Goal: Task Accomplishment & Management: Use online tool/utility

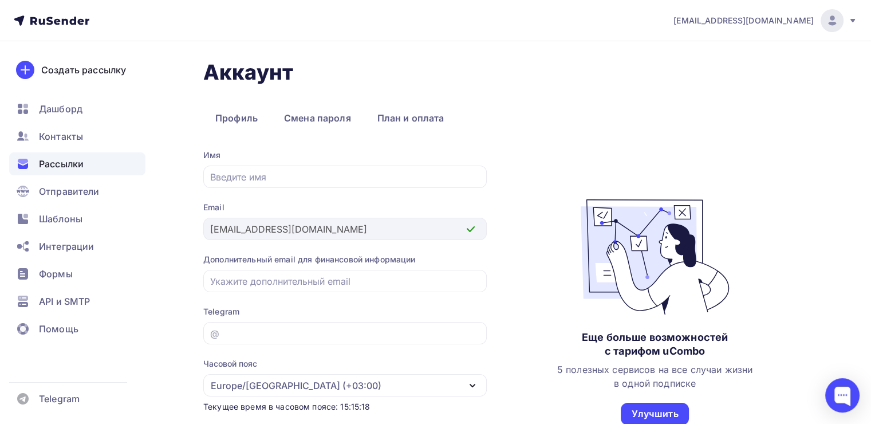
click at [62, 161] on span "Рассылки" at bounding box center [61, 164] width 45 height 14
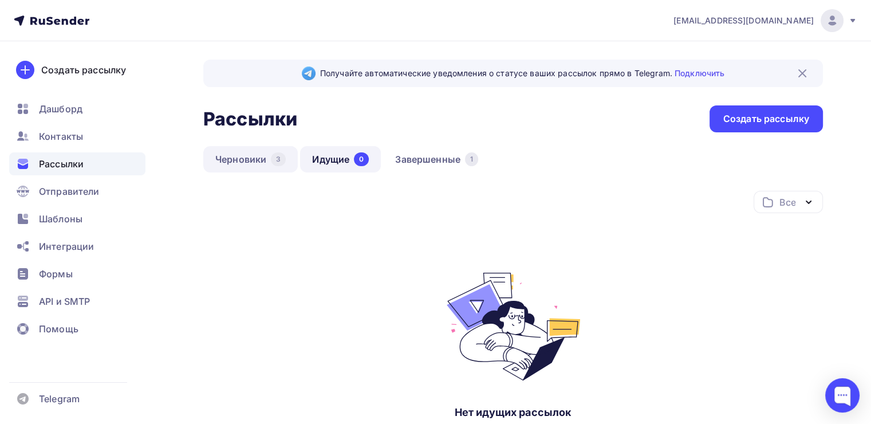
click at [253, 157] on link "Черновики 3" at bounding box center [250, 159] width 94 height 26
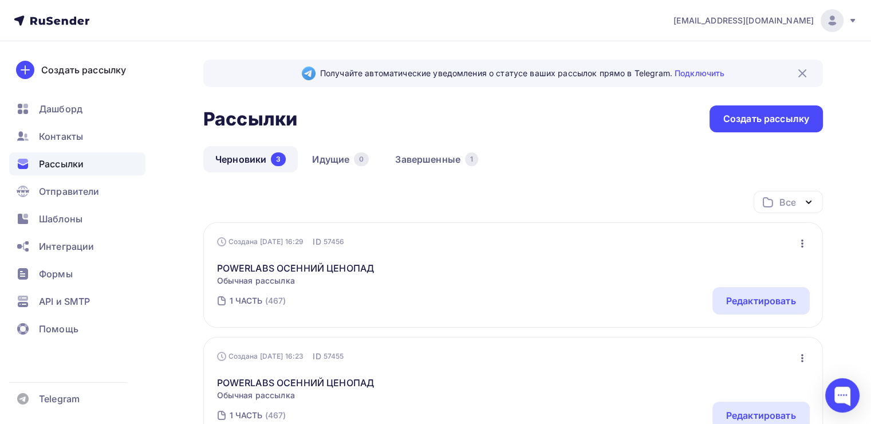
scroll to position [57, 0]
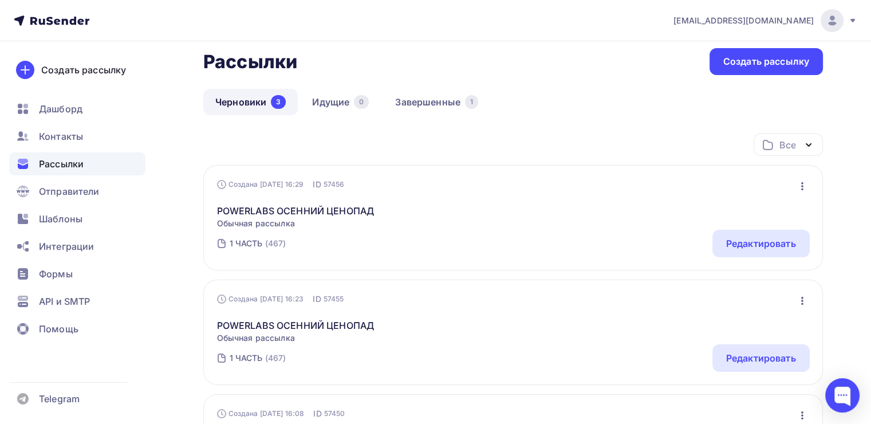
click at [810, 188] on div "Создана 29.08.2025, 16:29 ID 57456 Редактировать Копировать Добавить в папку Уд…" at bounding box center [513, 217] width 620 height 105
click at [808, 179] on icon "button" at bounding box center [802, 186] width 14 height 14
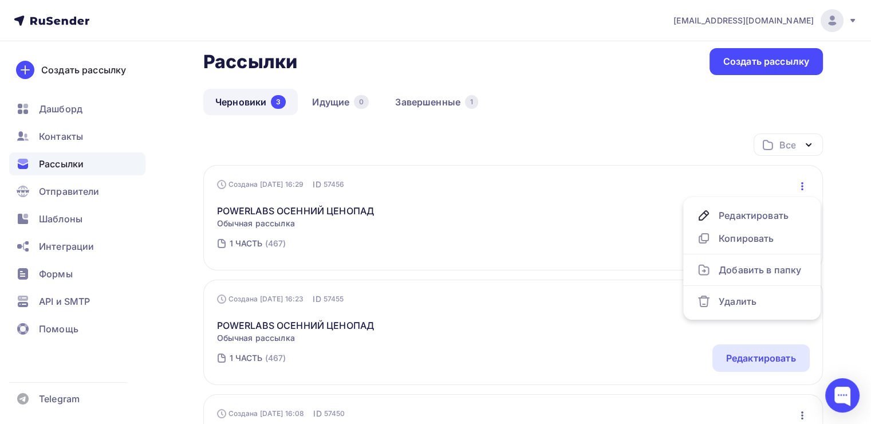
click at [504, 230] on div "1 ЧАСТЬ (467) Редактировать" at bounding box center [513, 243] width 593 height 27
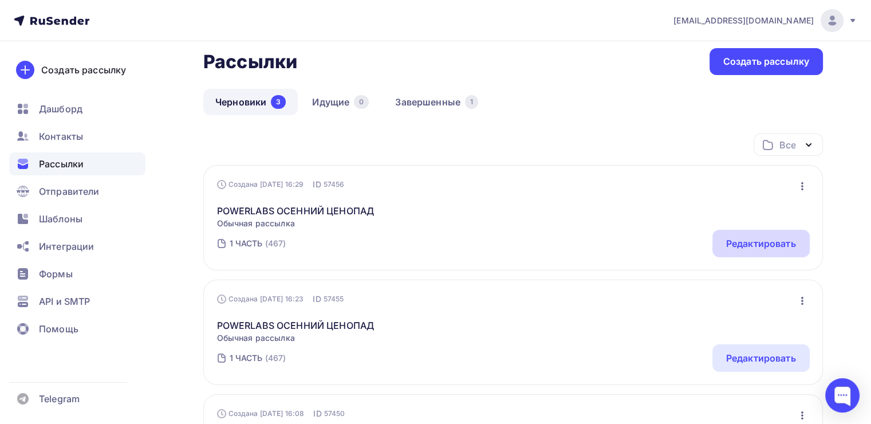
click at [781, 238] on div "Редактировать" at bounding box center [761, 244] width 70 height 14
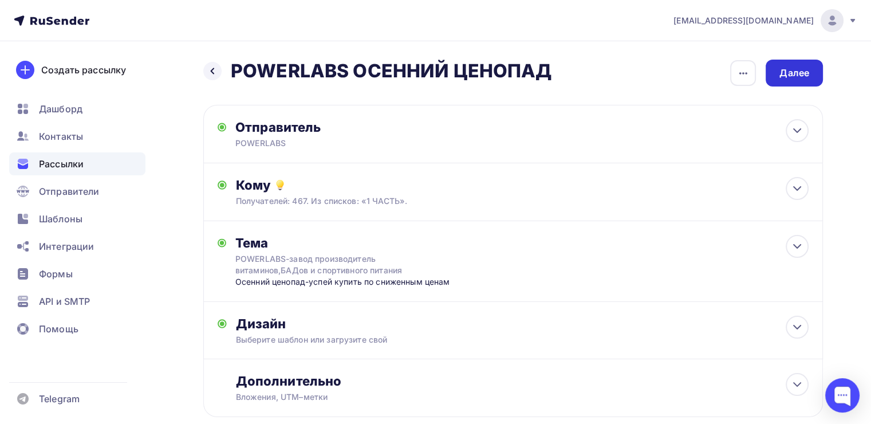
click at [814, 70] on div "Далее" at bounding box center [794, 73] width 57 height 27
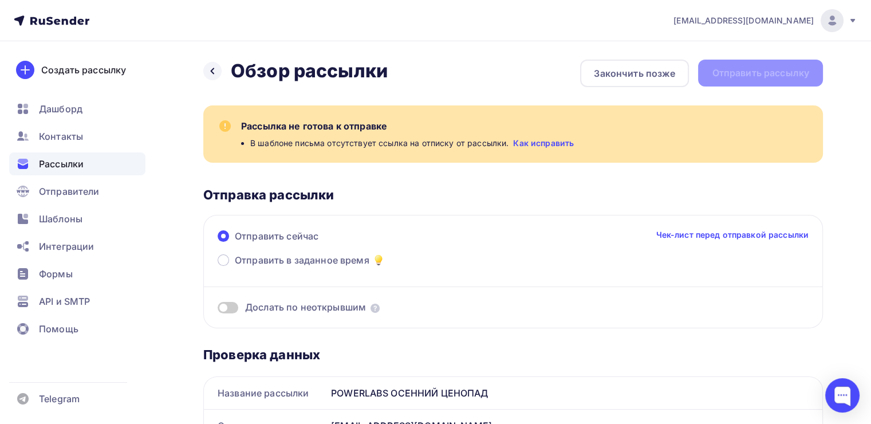
click at [554, 143] on link "Как исправить" at bounding box center [543, 142] width 61 height 11
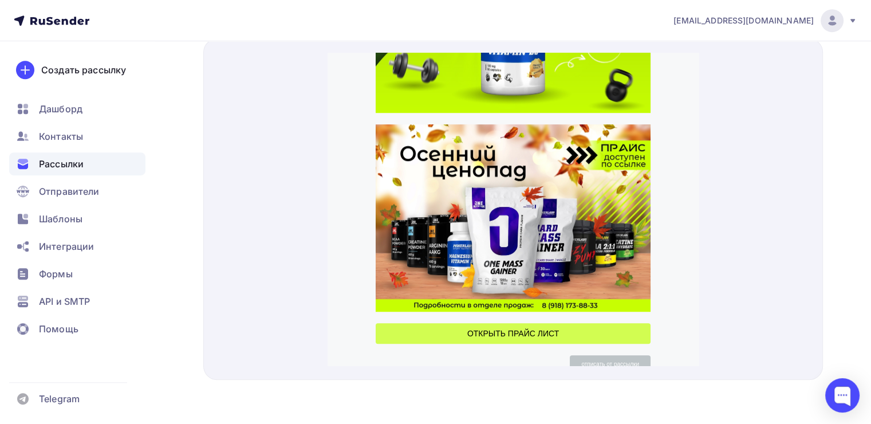
scroll to position [815, 0]
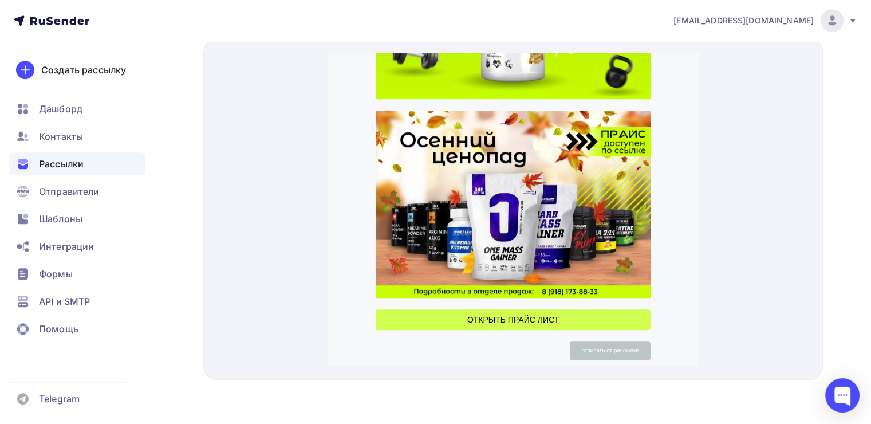
click at [616, 337] on span "отписать от рассылки" at bounding box center [610, 336] width 58 height 6
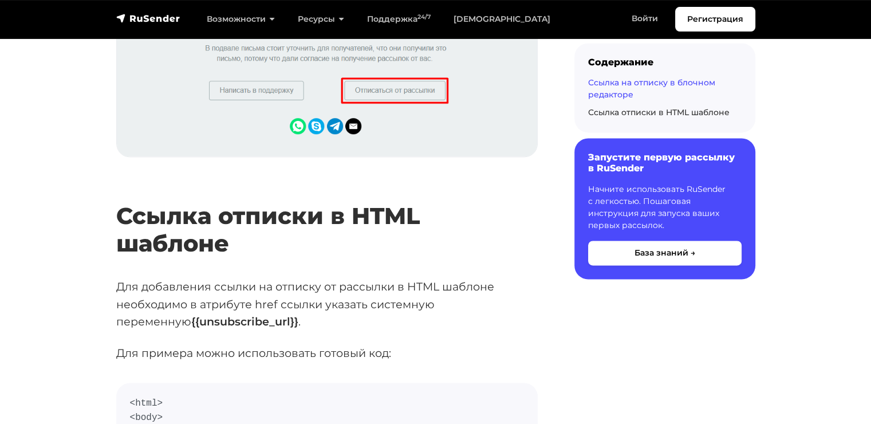
scroll to position [1833, 0]
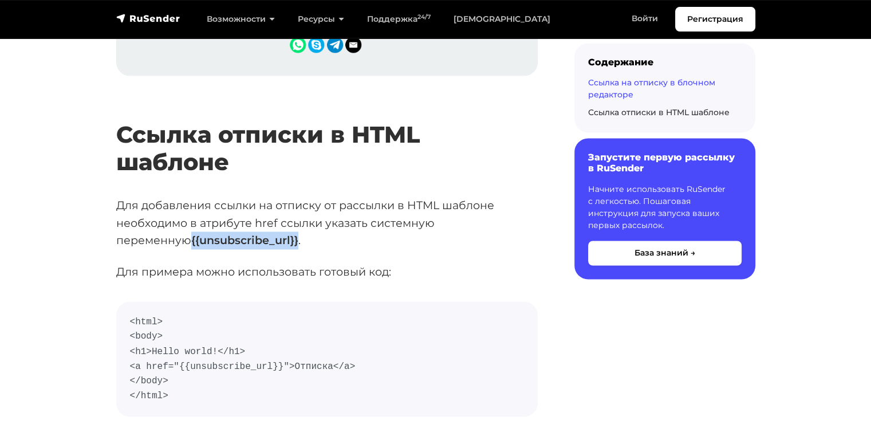
drag, startPoint x: 143, startPoint y: 247, endPoint x: 221, endPoint y: 235, distance: 78.7
copy strong "{{unsubscribe_url}}"
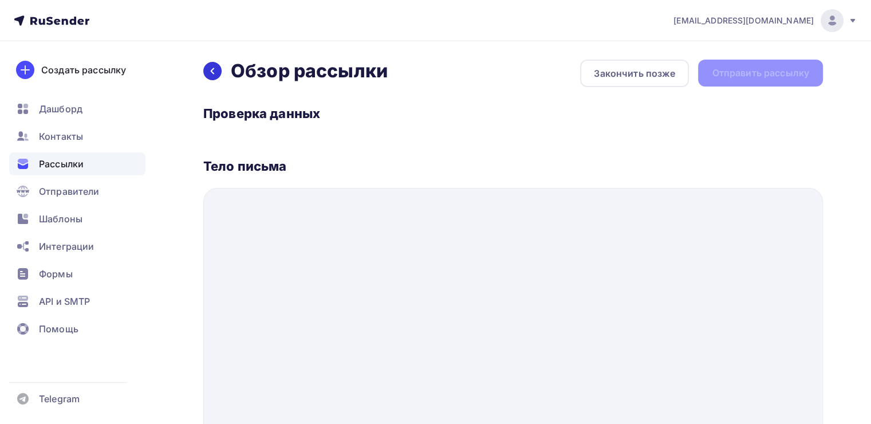
click at [218, 73] on div at bounding box center [212, 71] width 18 height 18
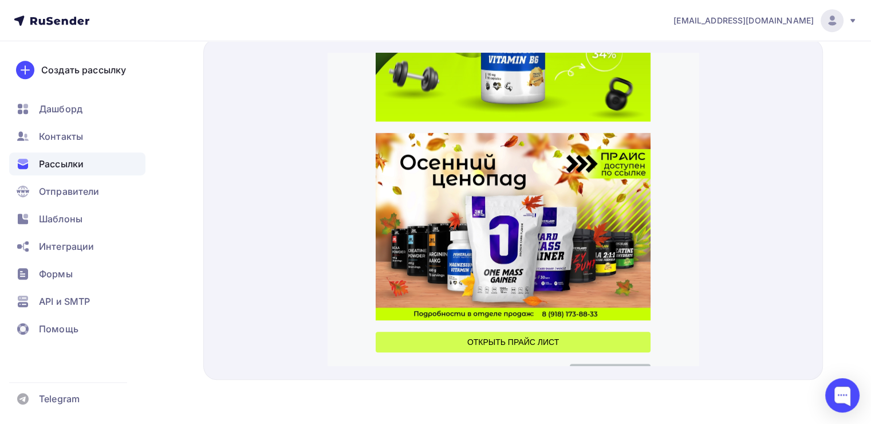
scroll to position [815, 0]
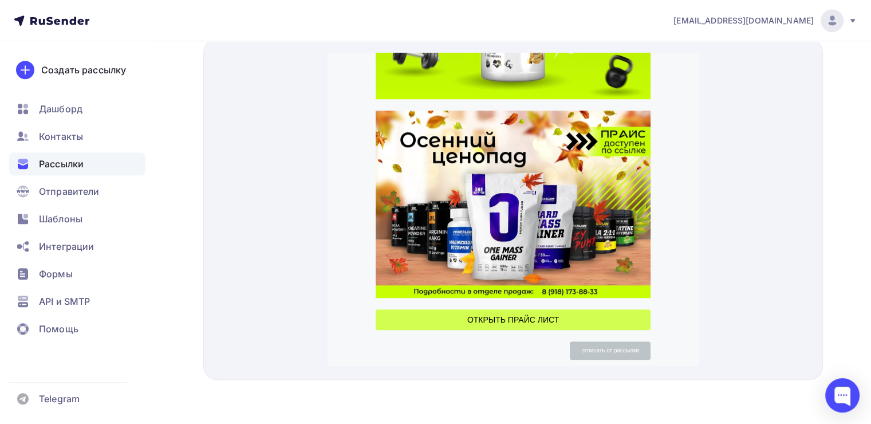
click at [481, 327] on td "отписать от рассылки" at bounding box center [513, 337] width 286 height 30
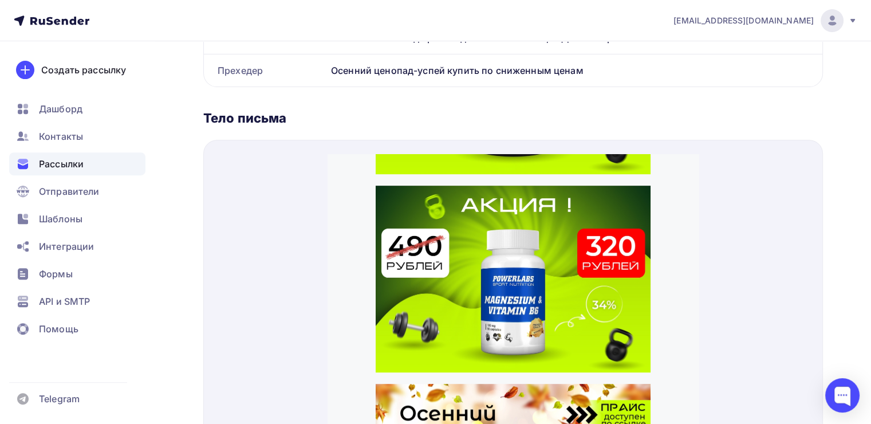
scroll to position [325, 0]
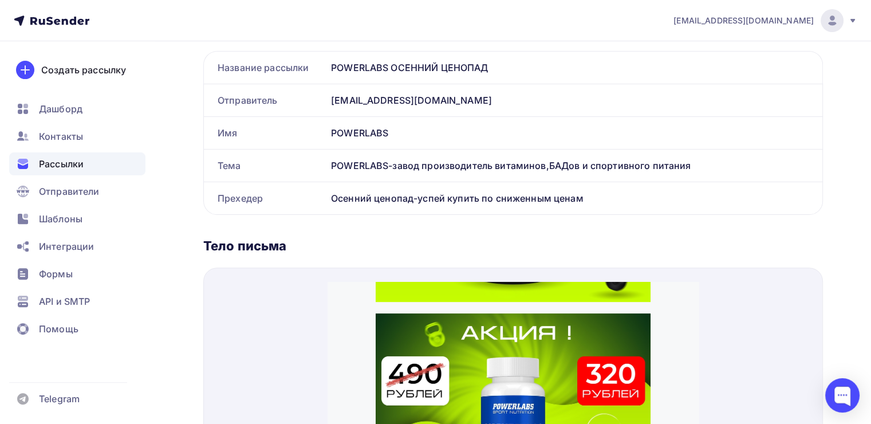
click at [555, 273] on img at bounding box center [513, 194] width 275 height 187
click at [528, 324] on img at bounding box center [513, 393] width 275 height 187
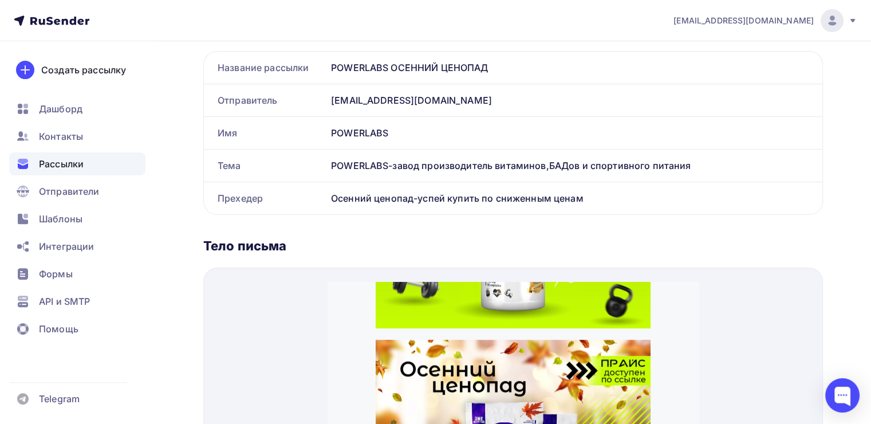
scroll to position [554, 0]
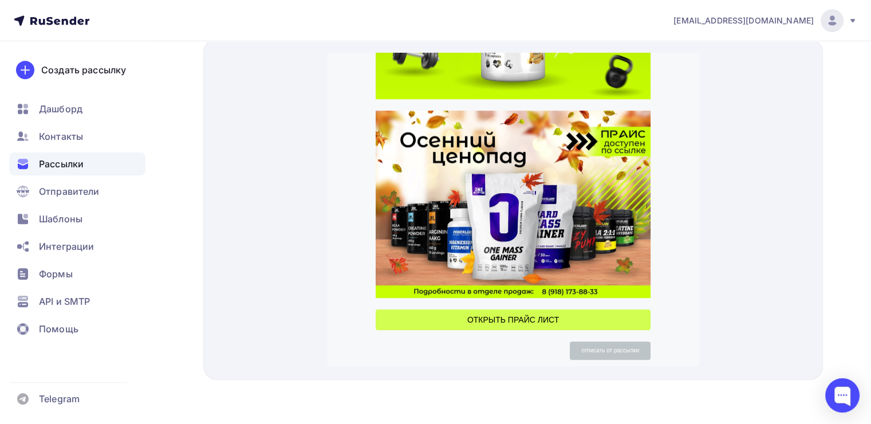
click at [70, 158] on span "Рассылки" at bounding box center [61, 164] width 45 height 14
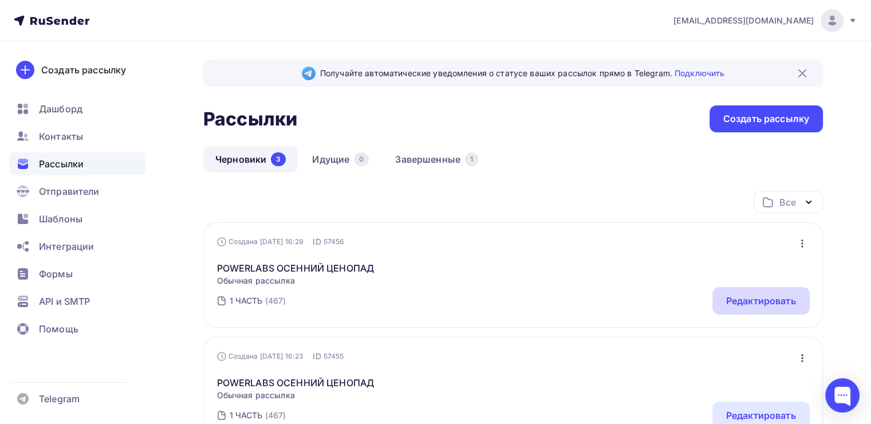
click at [750, 305] on div "Редактировать" at bounding box center [761, 301] width 70 height 14
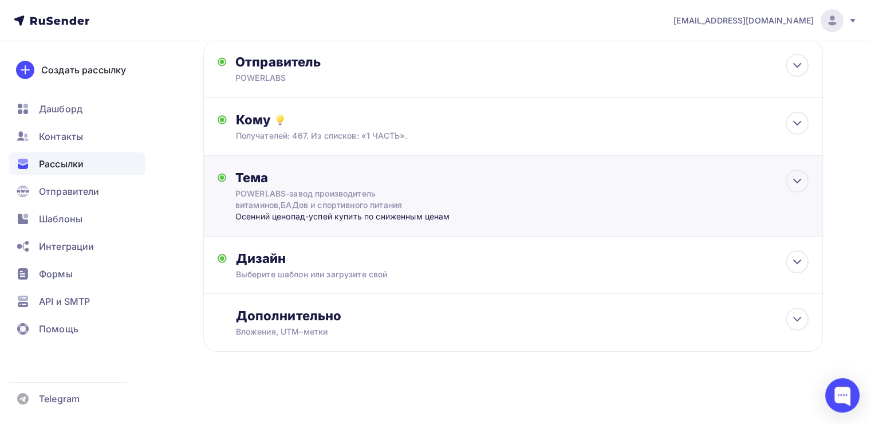
scroll to position [66, 0]
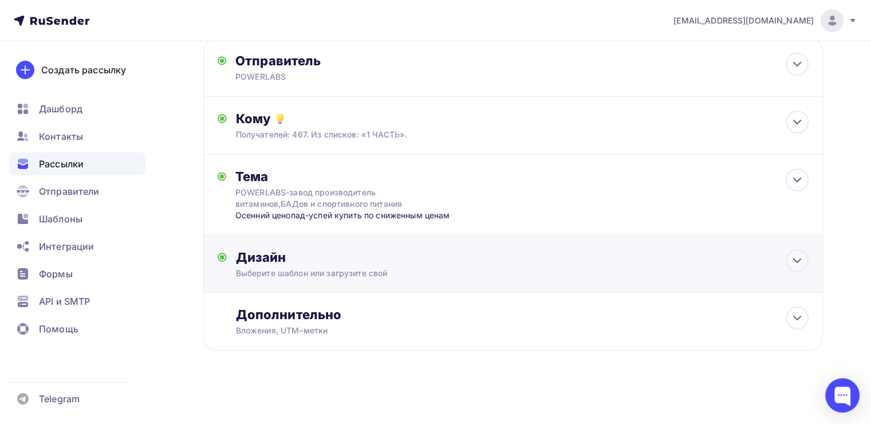
click at [344, 268] on div "Выберите шаблон или загрузите свой" at bounding box center [493, 272] width 515 height 11
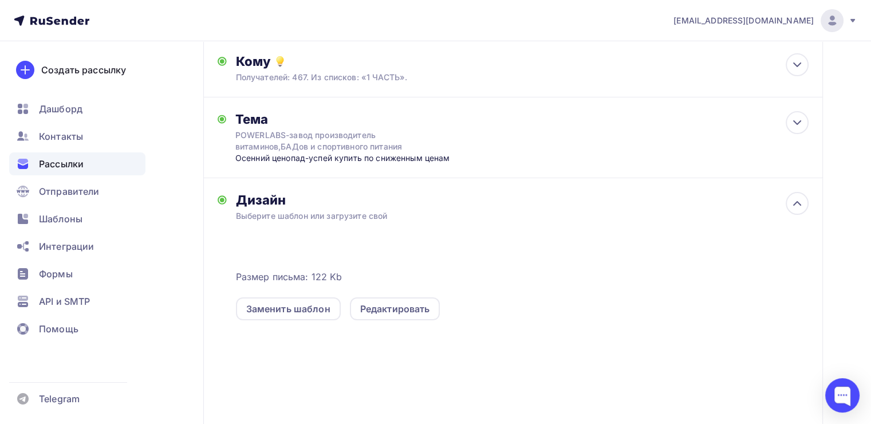
scroll to position [238, 0]
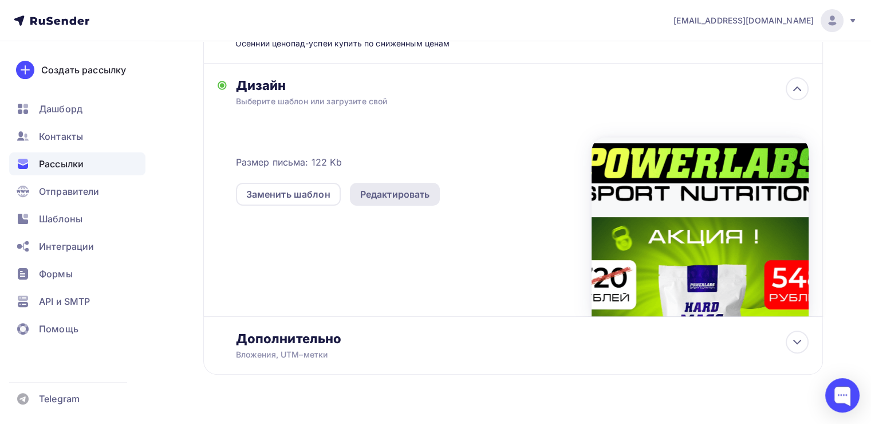
click at [396, 191] on div "Редактировать" at bounding box center [395, 194] width 70 height 14
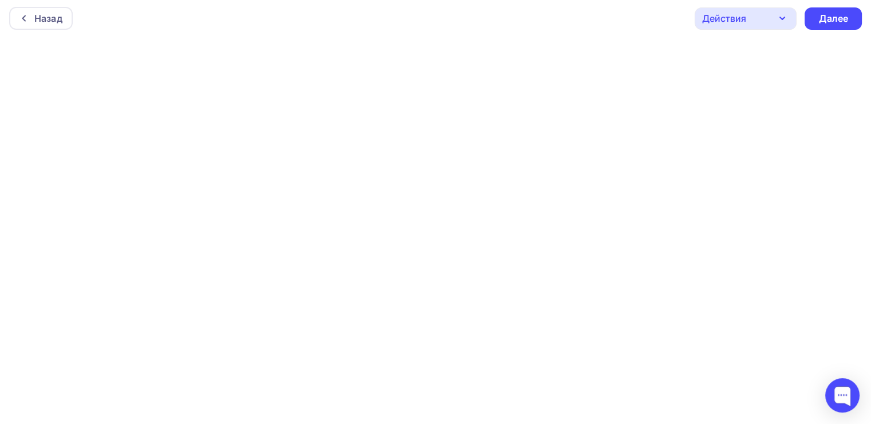
scroll to position [2, 0]
click at [822, 21] on div "Далее" at bounding box center [833, 18] width 30 height 13
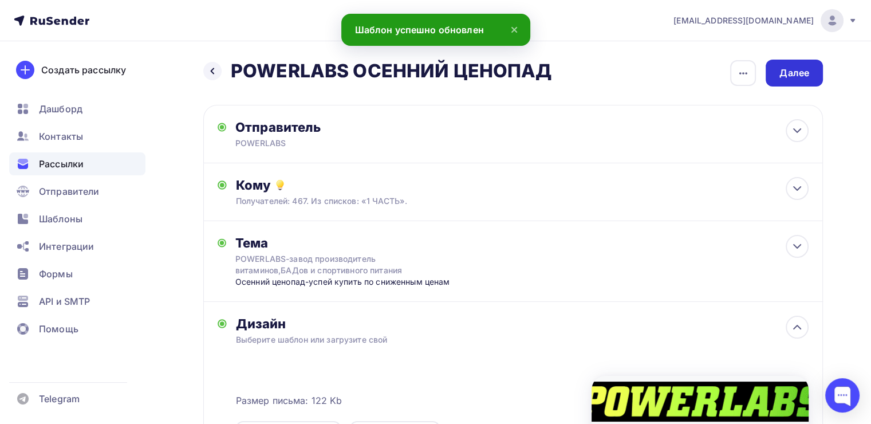
click at [814, 71] on div "Далее" at bounding box center [794, 73] width 57 height 27
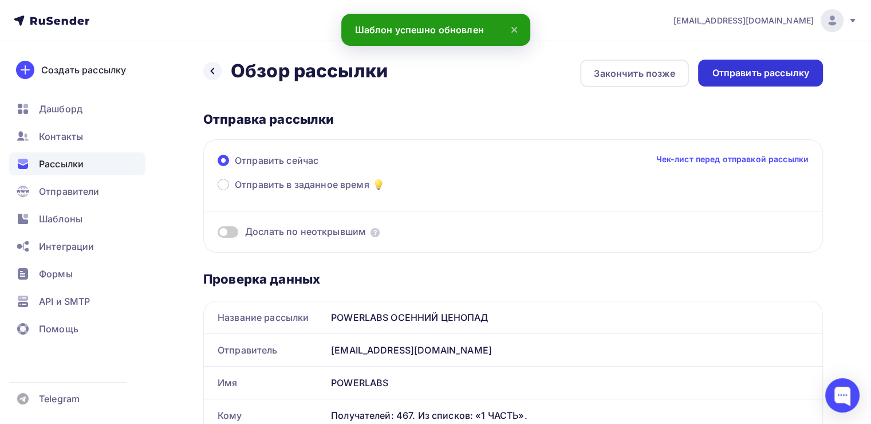
click at [784, 72] on div "Отправить рассылку" at bounding box center [760, 72] width 97 height 13
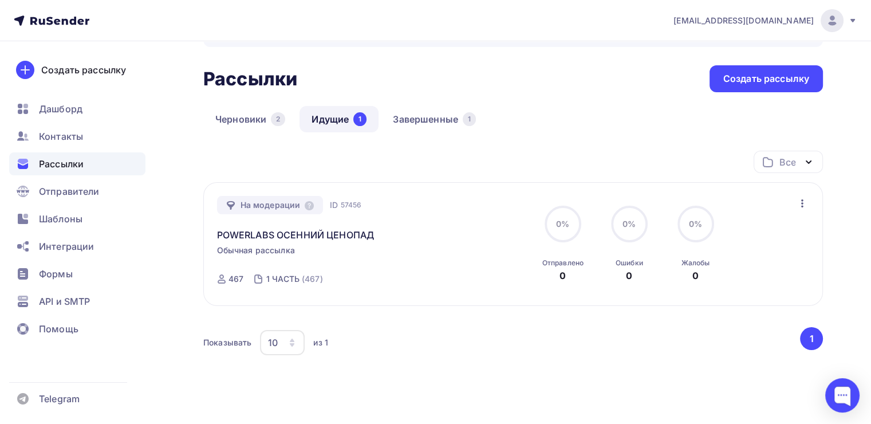
scroll to position [88, 0]
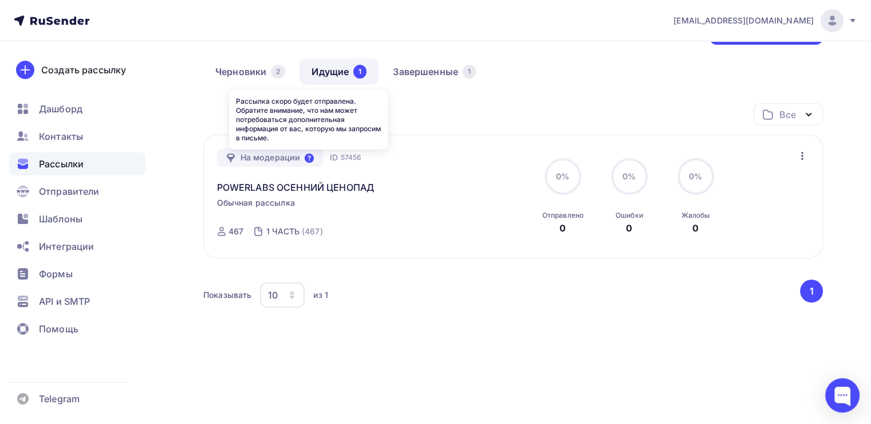
click at [312, 156] on icon at bounding box center [309, 157] width 9 height 9
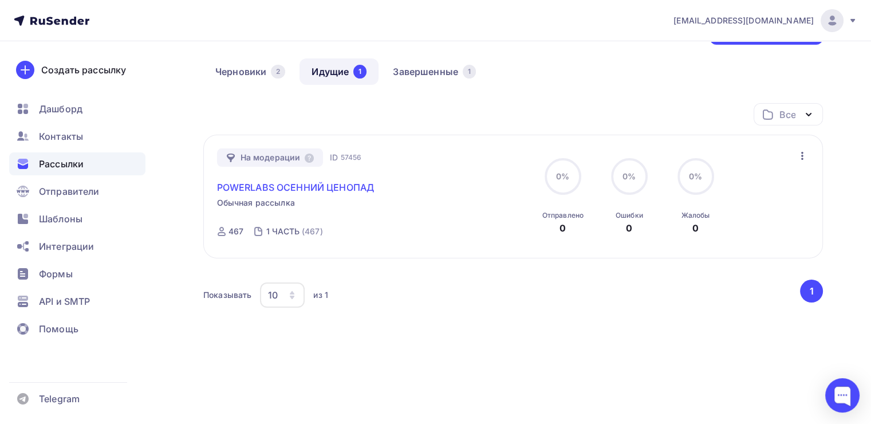
click at [247, 182] on link "POWERLABS ОСЕННИЙ ЦЕНОПАД" at bounding box center [295, 187] width 157 height 14
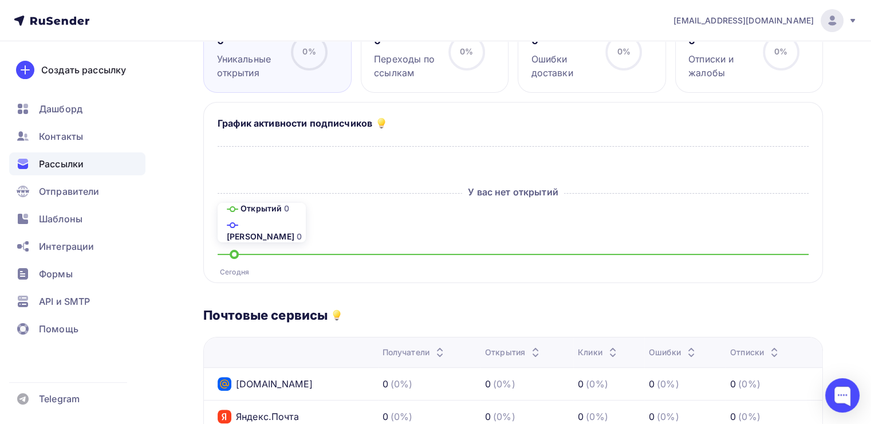
scroll to position [57, 0]
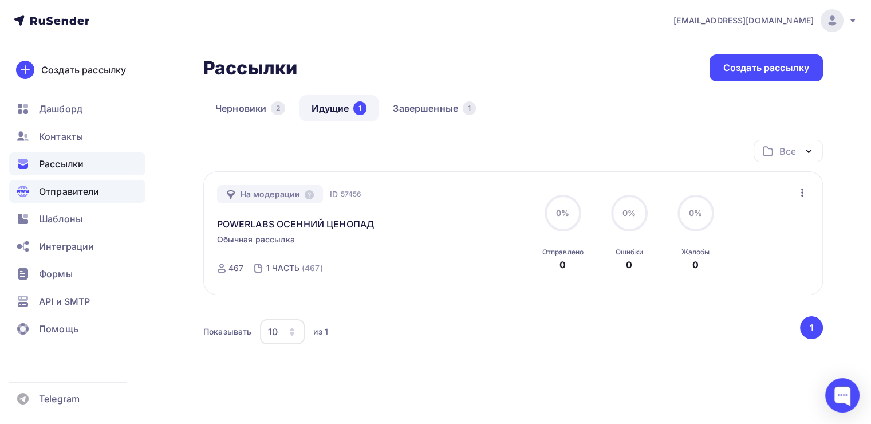
scroll to position [88, 0]
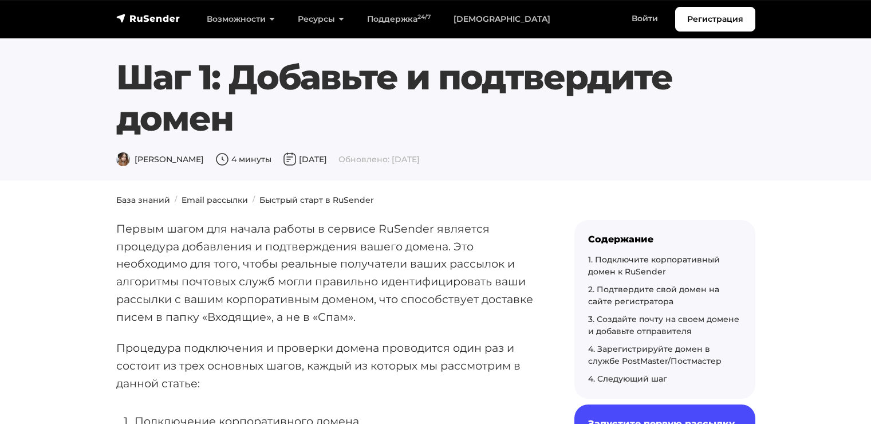
scroll to position [286, 0]
